Goal: Information Seeking & Learning: Learn about a topic

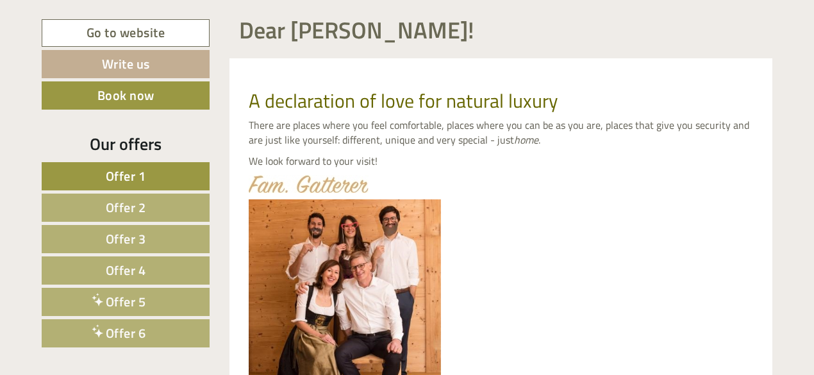
scroll to position [513, 0]
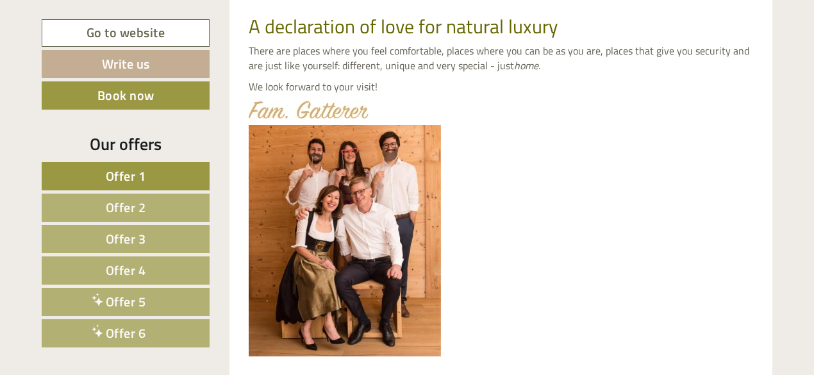
click at [111, 179] on span "Offer 1" at bounding box center [126, 176] width 40 height 20
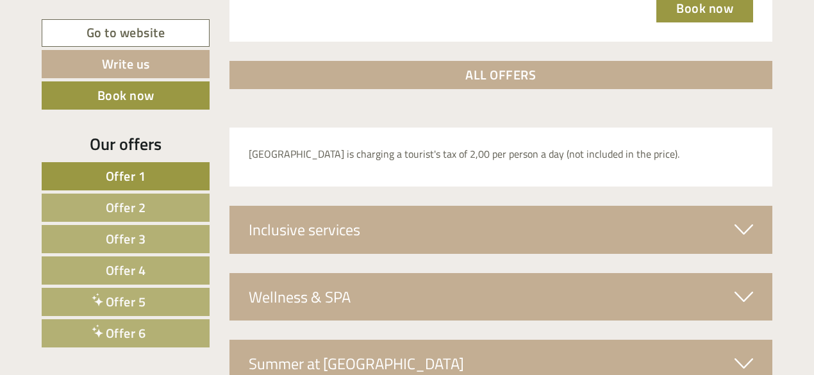
scroll to position [2068, 0]
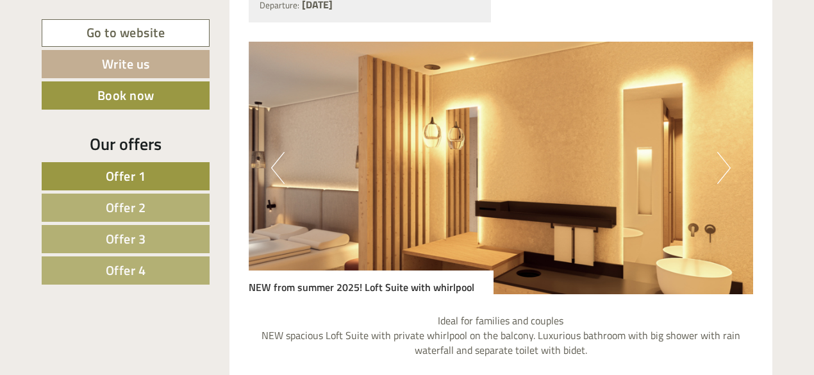
scroll to position [1088, 0]
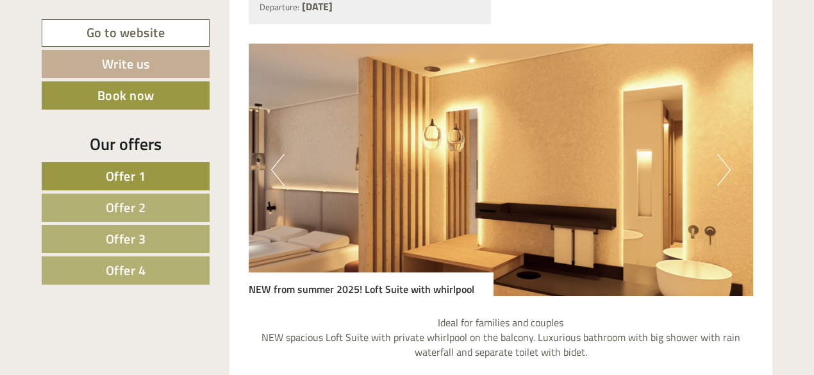
click at [715, 175] on img at bounding box center [501, 170] width 505 height 253
click at [731, 169] on img at bounding box center [501, 170] width 505 height 253
click at [724, 169] on button "Next" at bounding box center [723, 170] width 13 height 32
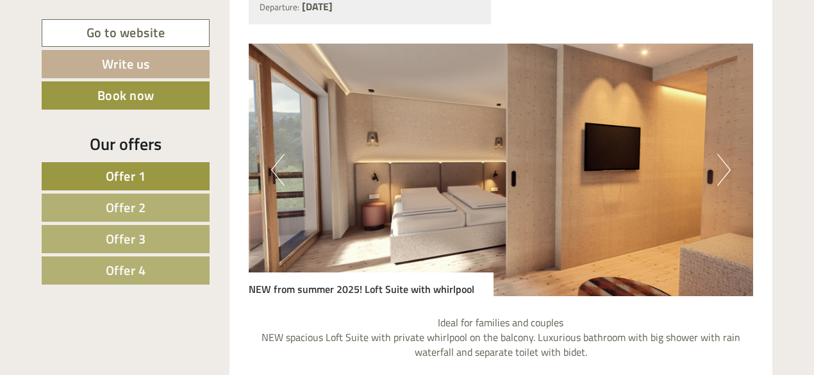
click at [724, 170] on button "Next" at bounding box center [723, 170] width 13 height 32
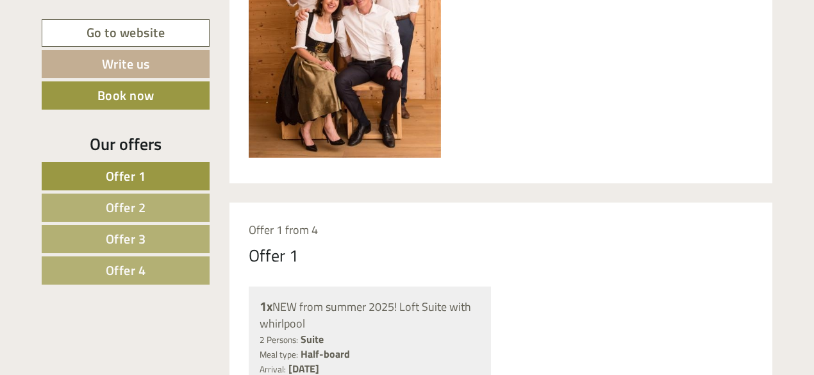
scroll to position [576, 0]
